Goal: Find contact information

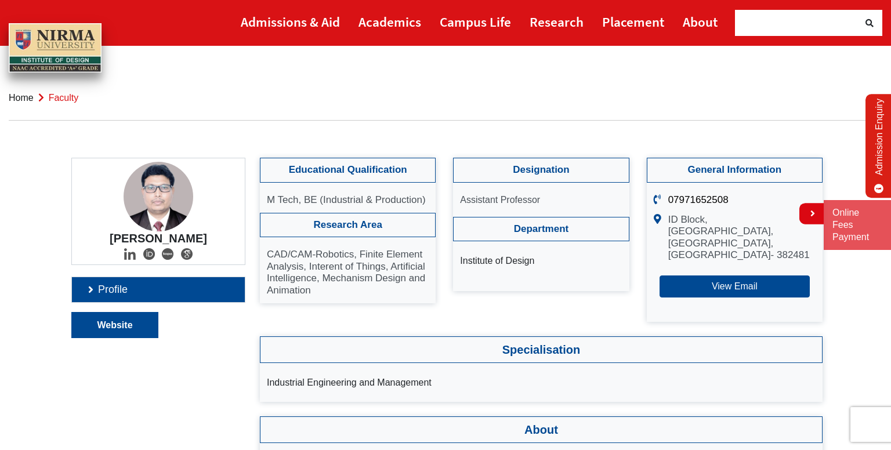
click at [125, 334] on link "Website" at bounding box center [115, 325] width 86 height 25
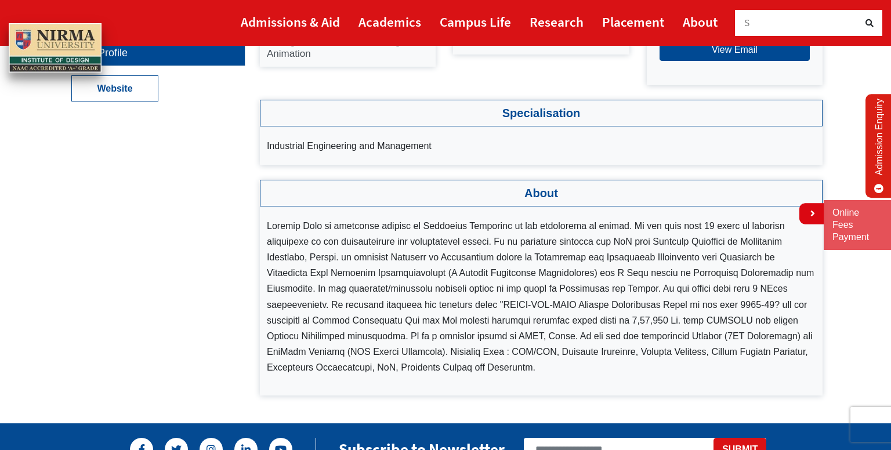
scroll to position [116, 0]
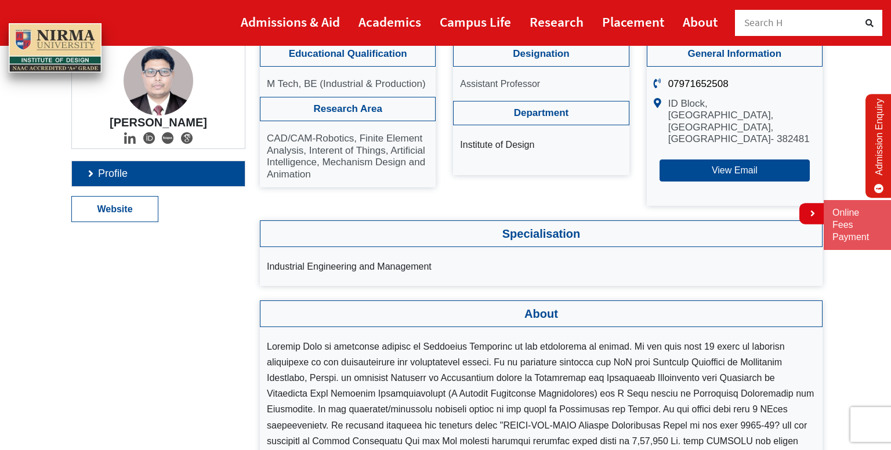
drag, startPoint x: 305, startPoint y: 172, endPoint x: 243, endPoint y: 145, distance: 68.6
click at [243, 145] on div "[PERSON_NAME] Profile Website About" at bounding box center [446, 279] width 766 height 474
drag, startPoint x: 312, startPoint y: 153, endPoint x: 362, endPoint y: 175, distance: 55.1
click at [362, 175] on ul "CAD/CAM-Robotics, Finite Element Analysis, Interent of Things, Artificial Intel…" at bounding box center [348, 154] width 176 height 66
drag, startPoint x: 303, startPoint y: 149, endPoint x: 374, endPoint y: 156, distance: 71.1
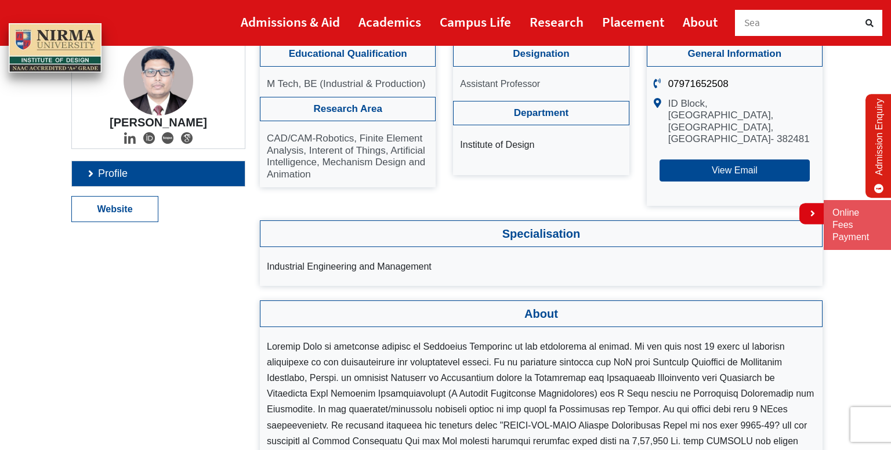
click at [374, 156] on p "CAD/CAM-Robotics, Finite Element Analysis, Interent of Things, Artificial Intel…" at bounding box center [348, 157] width 162 height 48
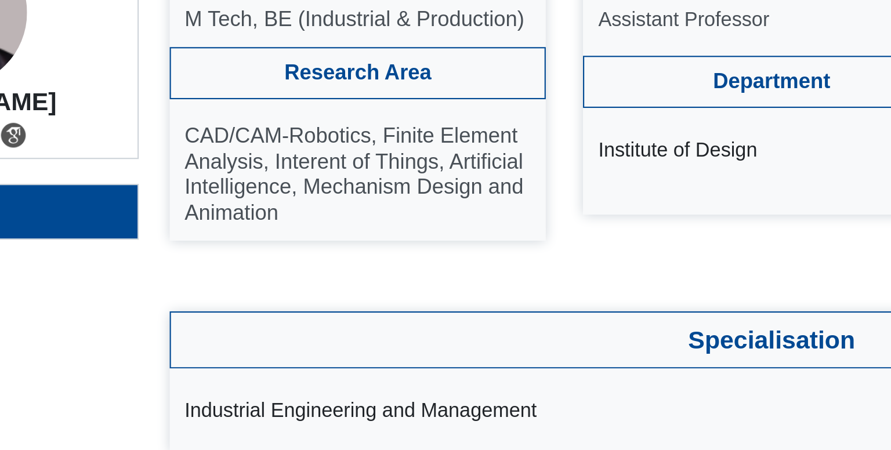
drag, startPoint x: 303, startPoint y: 151, endPoint x: 359, endPoint y: 160, distance: 57.1
click at [359, 160] on p "CAD/CAM-Robotics, Finite Element Analysis, Interent of Things, Artificial Intel…" at bounding box center [348, 157] width 162 height 48
click at [326, 146] on p "CAD/CAM-Robotics, Finite Element Analysis, Interent of Things, Artificial Intel…" at bounding box center [348, 157] width 162 height 48
click at [328, 149] on p "CAD/CAM-Robotics, Finite Element Analysis, Interent of Things, Artificial Intel…" at bounding box center [348, 157] width 162 height 48
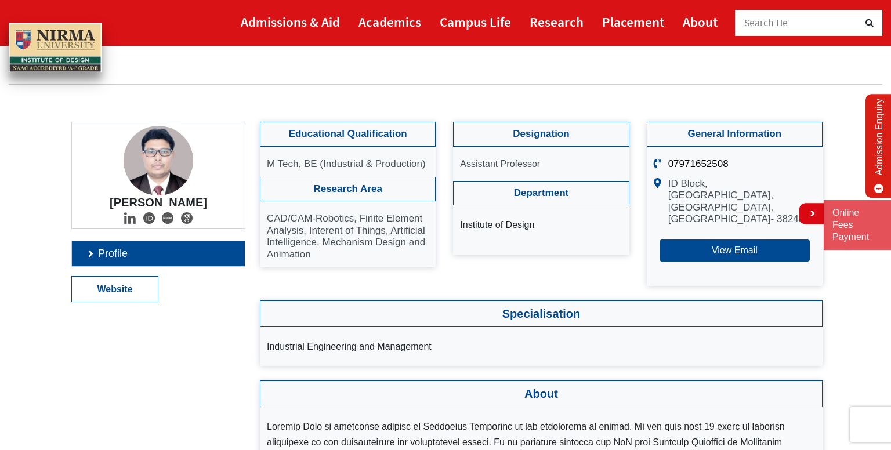
scroll to position [0, 0]
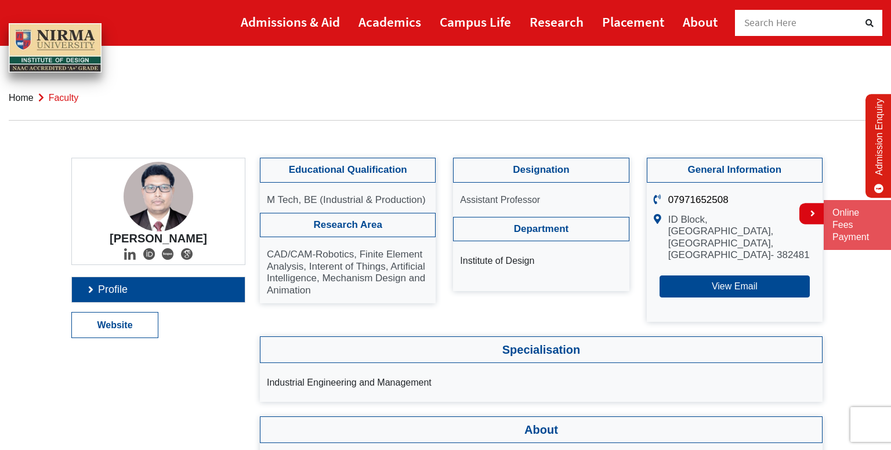
click at [87, 286] on link "Profile" at bounding box center [158, 289] width 173 height 25
click at [812, 215] on icon at bounding box center [811, 213] width 7 height 9
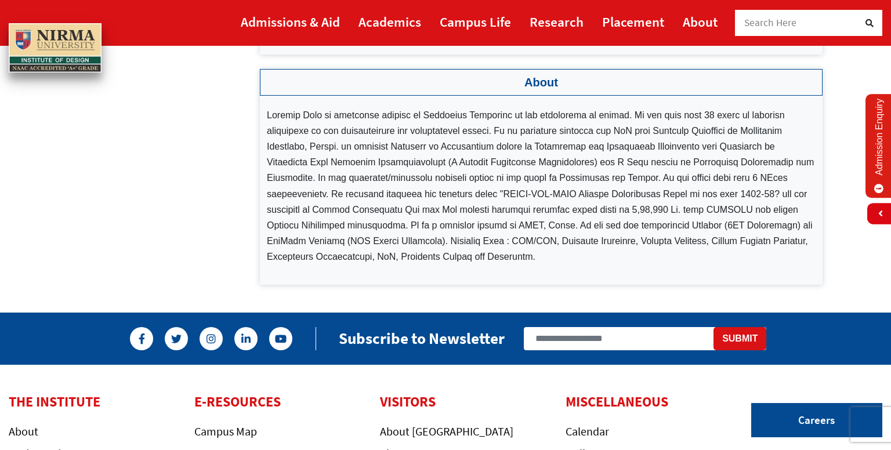
scroll to position [348, 0]
